Goal: Transaction & Acquisition: Download file/media

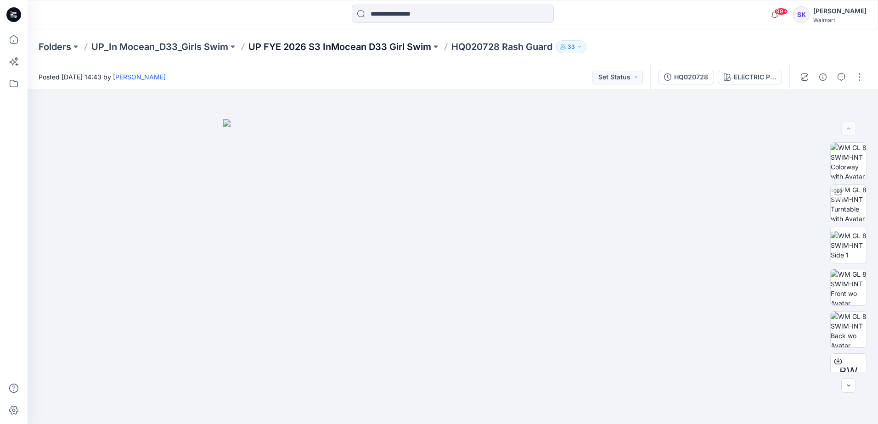
click at [327, 45] on p "UP FYE 2026 S3 InMocean D33 Girl Swim" at bounding box center [339, 46] width 183 height 13
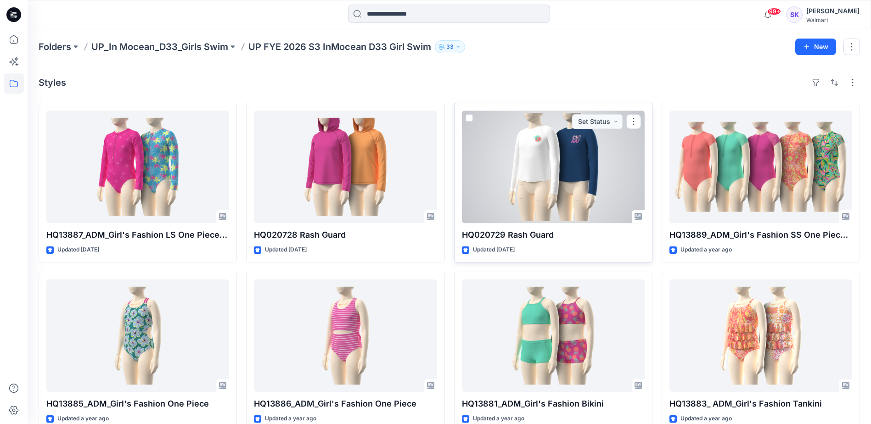
click at [560, 178] on div at bounding box center [553, 167] width 183 height 113
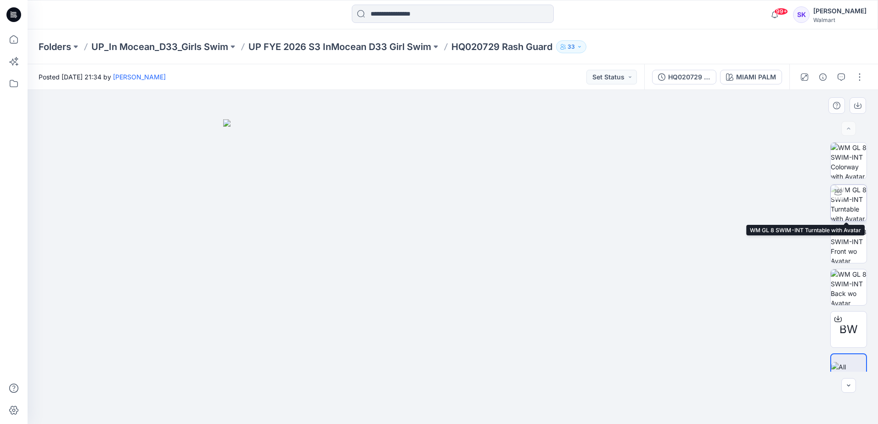
click at [849, 198] on img at bounding box center [849, 203] width 36 height 36
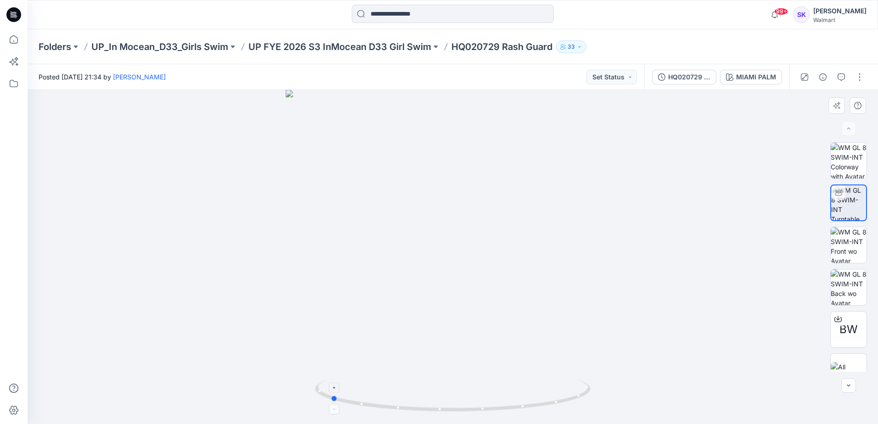
drag, startPoint x: 579, startPoint y: 402, endPoint x: 456, endPoint y: 403, distance: 122.6
click at [456, 403] on icon at bounding box center [454, 397] width 278 height 34
click at [47, 46] on p "Folders" at bounding box center [55, 46] width 33 height 13
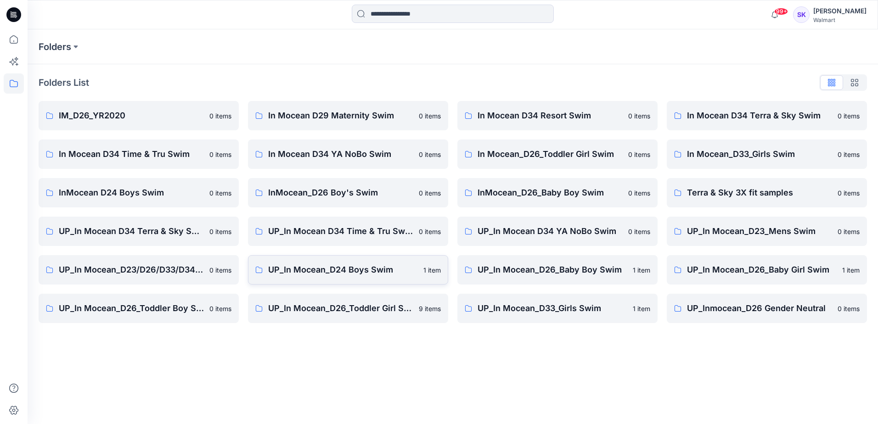
click at [329, 263] on link "UP_In Mocean_D24 Boys Swim 1 item" at bounding box center [348, 269] width 200 height 29
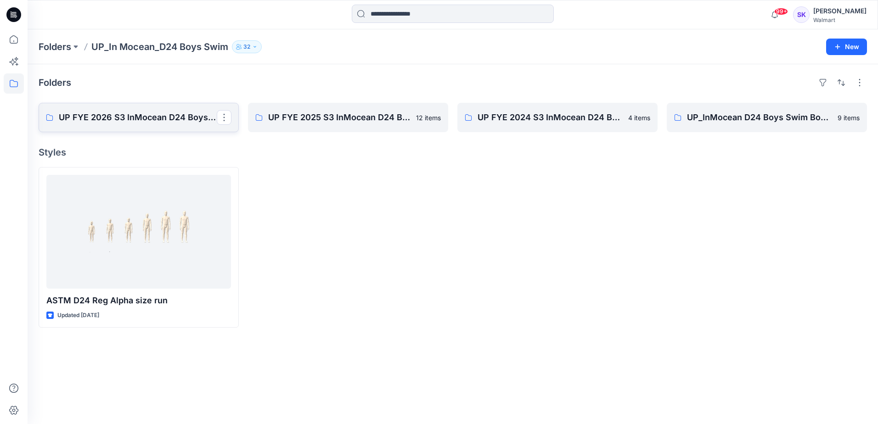
click at [131, 120] on p "UP FYE 2026 S3 InMocean D24 Boys Swim" at bounding box center [138, 117] width 158 height 13
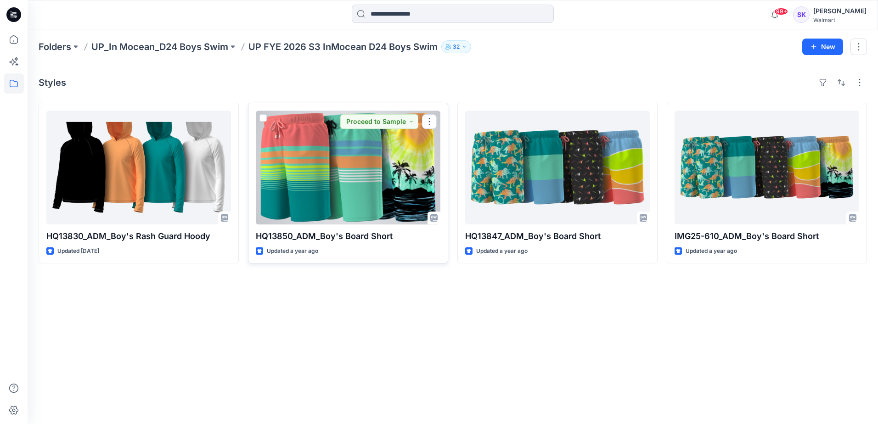
click at [363, 203] on div at bounding box center [348, 168] width 185 height 114
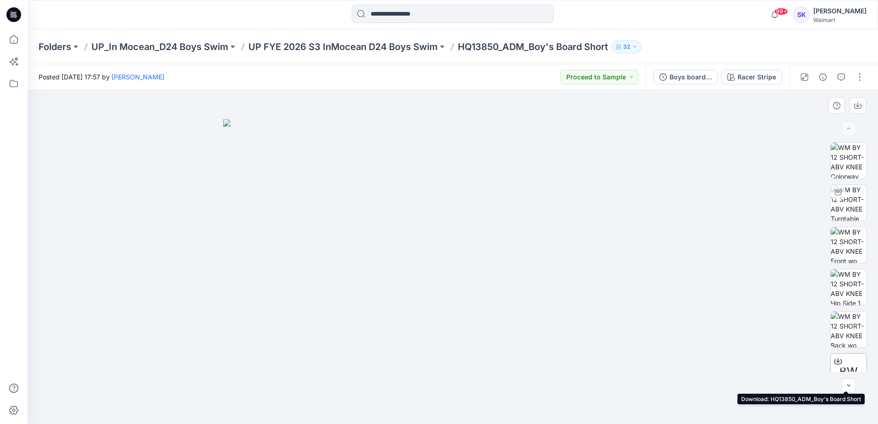
click at [845, 364] on span "BW" at bounding box center [849, 372] width 18 height 17
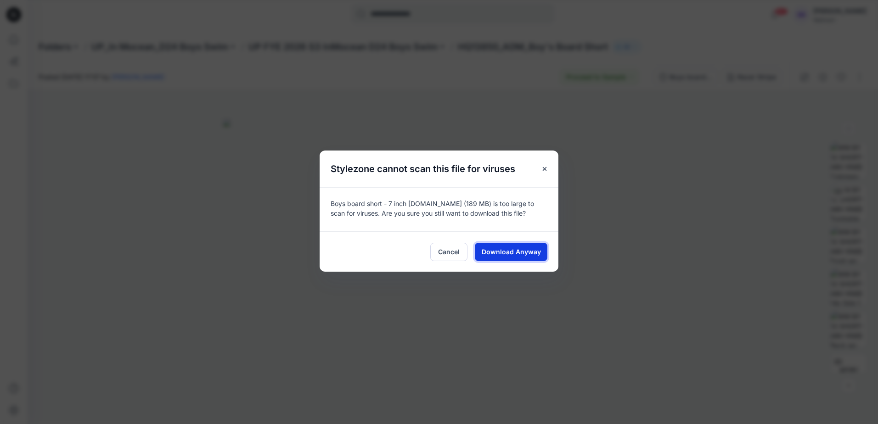
click at [535, 252] on span "Download Anyway" at bounding box center [511, 252] width 59 height 10
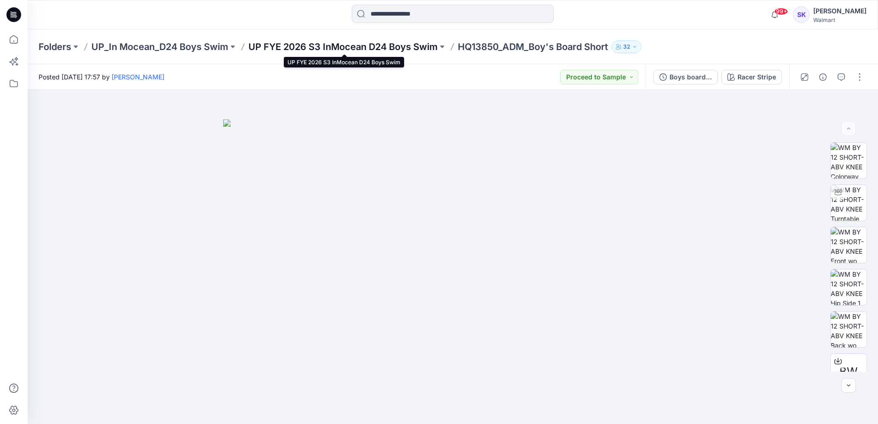
click at [379, 47] on p "UP FYE 2026 S3 InMocean D24 Boys Swim" at bounding box center [342, 46] width 189 height 13
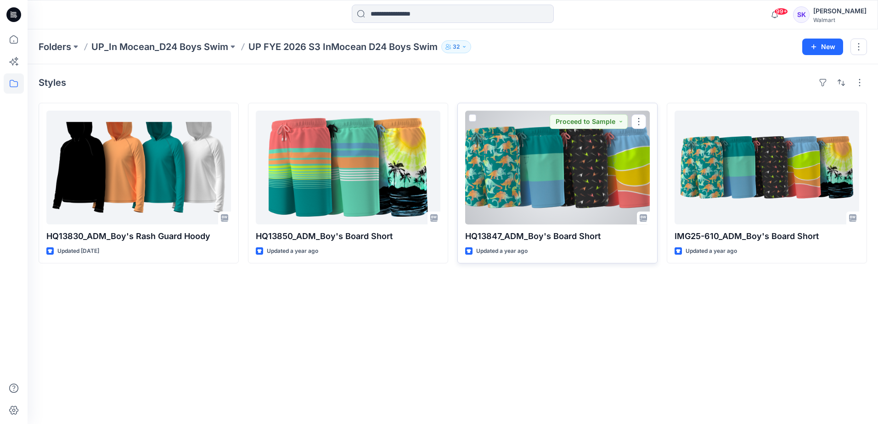
click at [536, 183] on div at bounding box center [557, 168] width 185 height 114
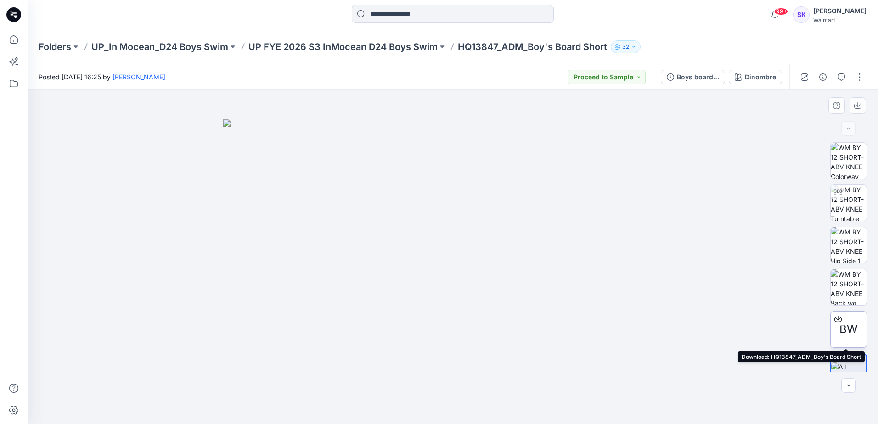
click at [851, 328] on span "BW" at bounding box center [849, 329] width 18 height 17
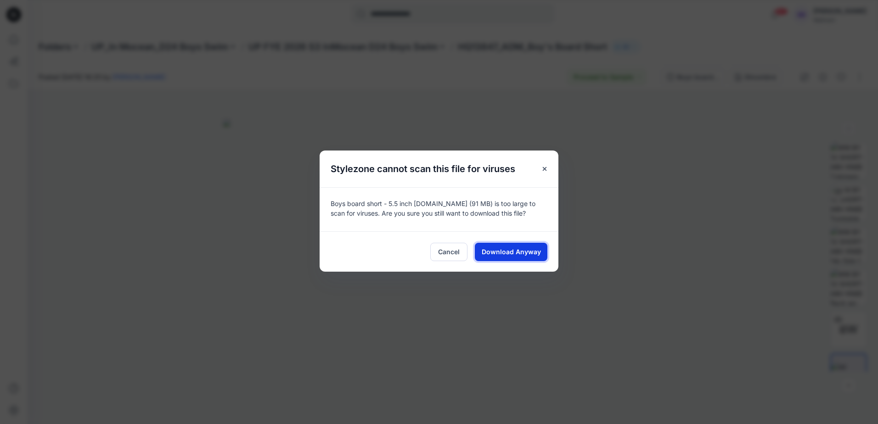
click at [520, 251] on span "Download Anyway" at bounding box center [511, 252] width 59 height 10
